Goal: Answer question/provide support: Share knowledge or assist other users

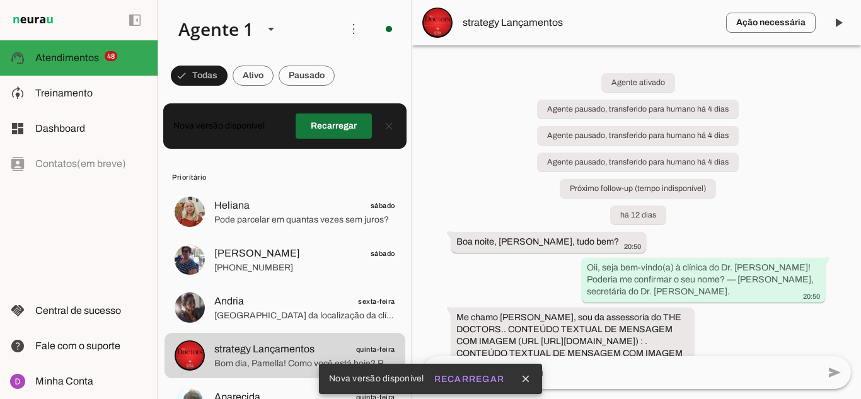
click at [338, 118] on span at bounding box center [334, 126] width 76 height 30
